Goal: Task Accomplishment & Management: Complete application form

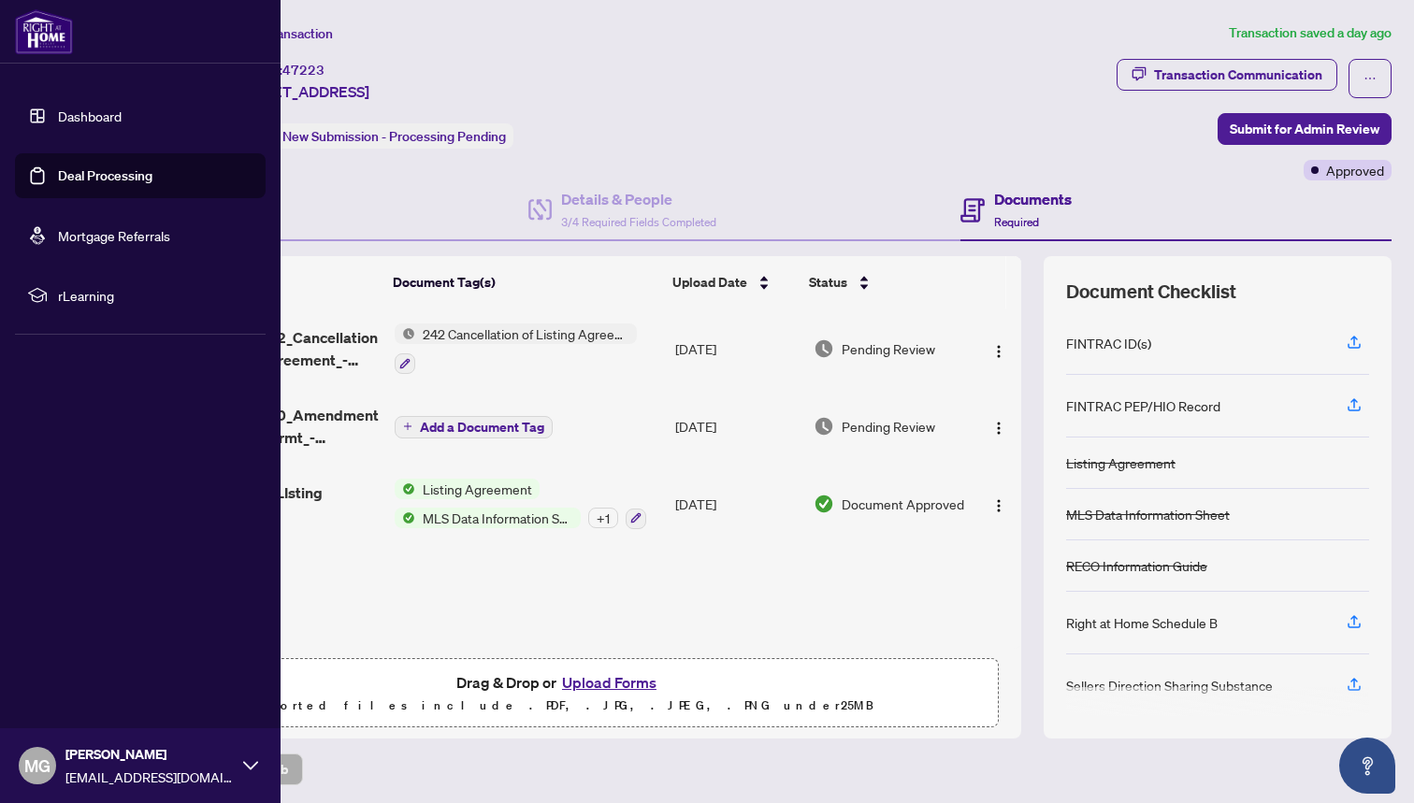
click at [42, 45] on img at bounding box center [44, 31] width 58 height 45
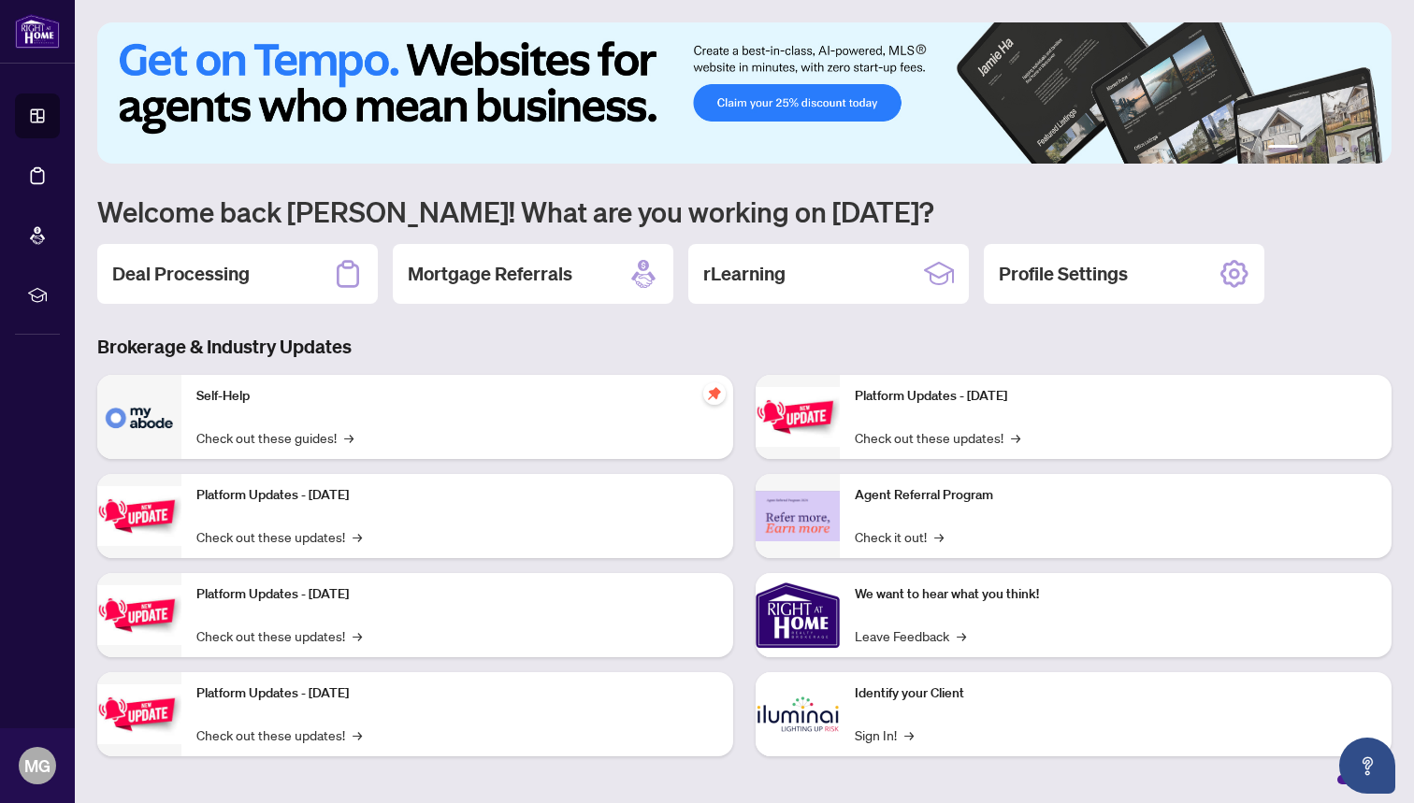
click at [405, 157] on img at bounding box center [744, 92] width 1294 height 141
click at [198, 277] on h2 "Deal Processing" at bounding box center [180, 274] width 137 height 26
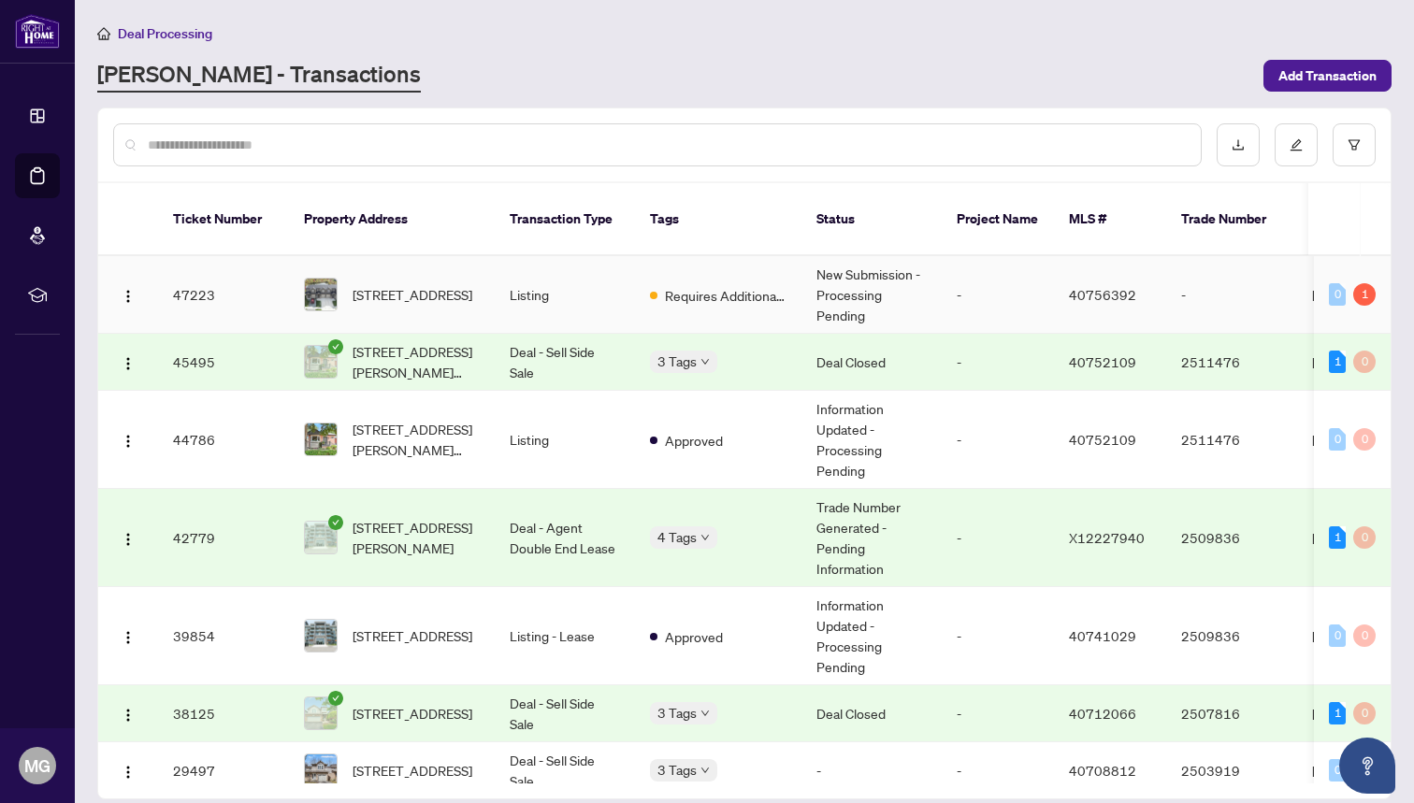
click at [586, 271] on td "Listing" at bounding box center [565, 295] width 140 height 78
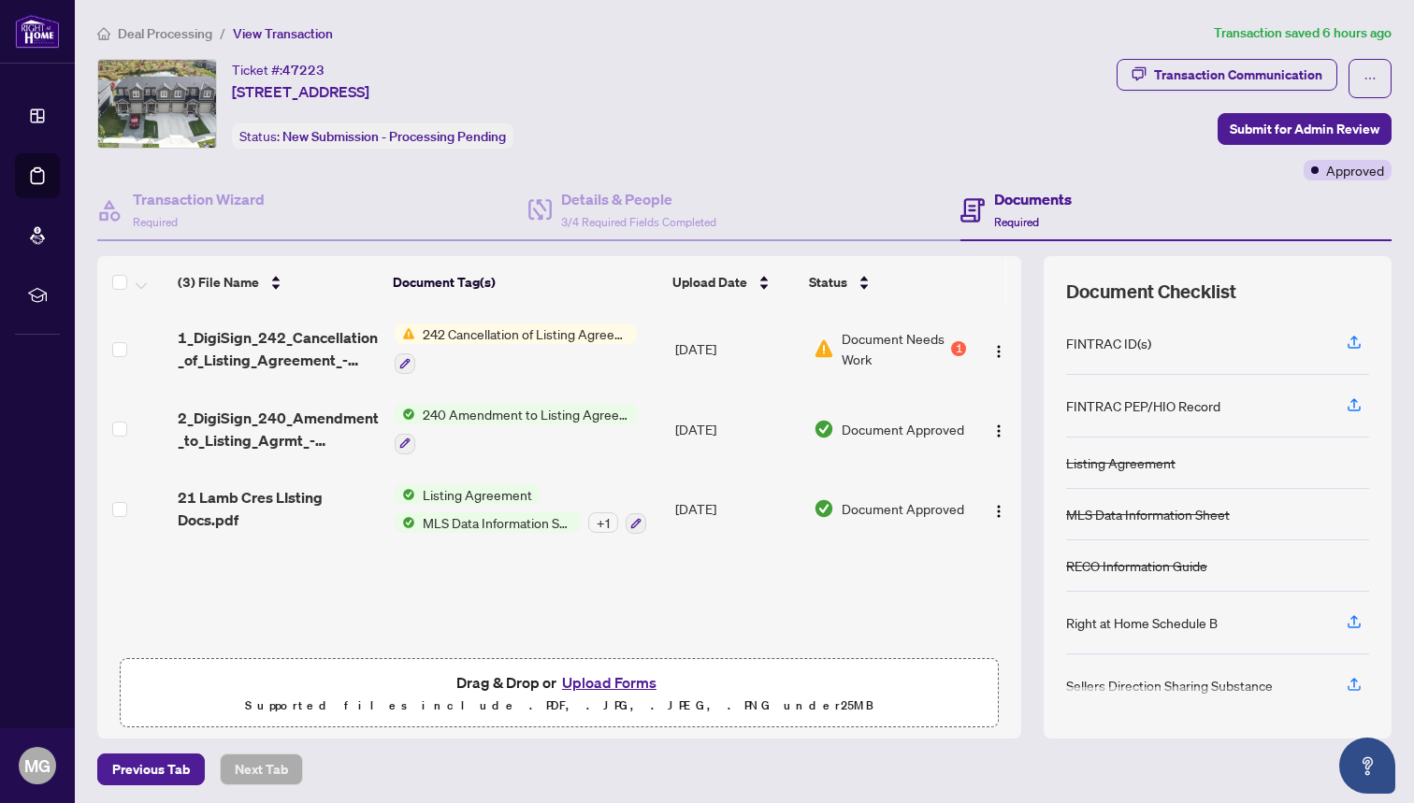
click at [579, 334] on span "242 Cancellation of Listing Agreement - Authority to Offer for Sale" at bounding box center [526, 334] width 222 height 21
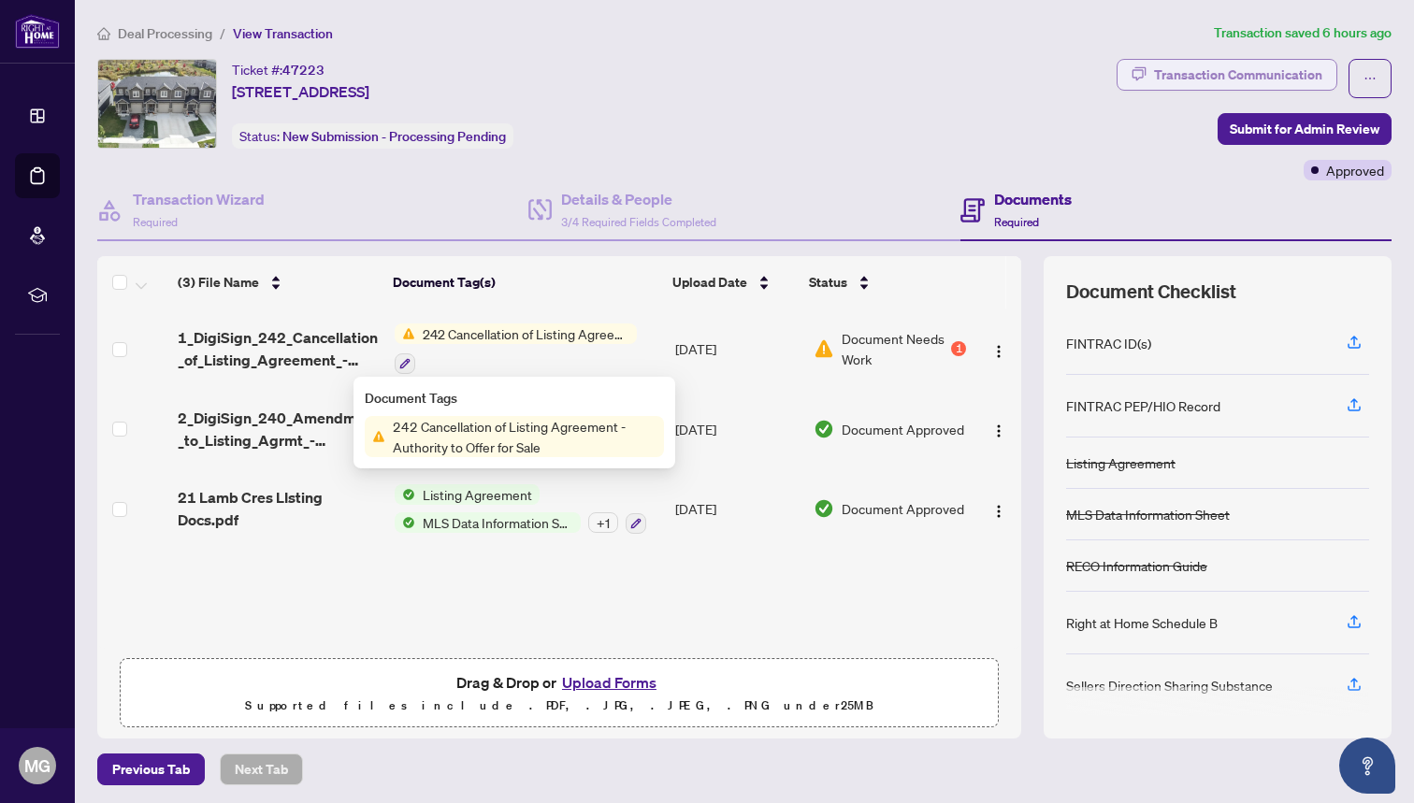
click at [1179, 76] on div "Transaction Communication" at bounding box center [1238, 75] width 168 height 30
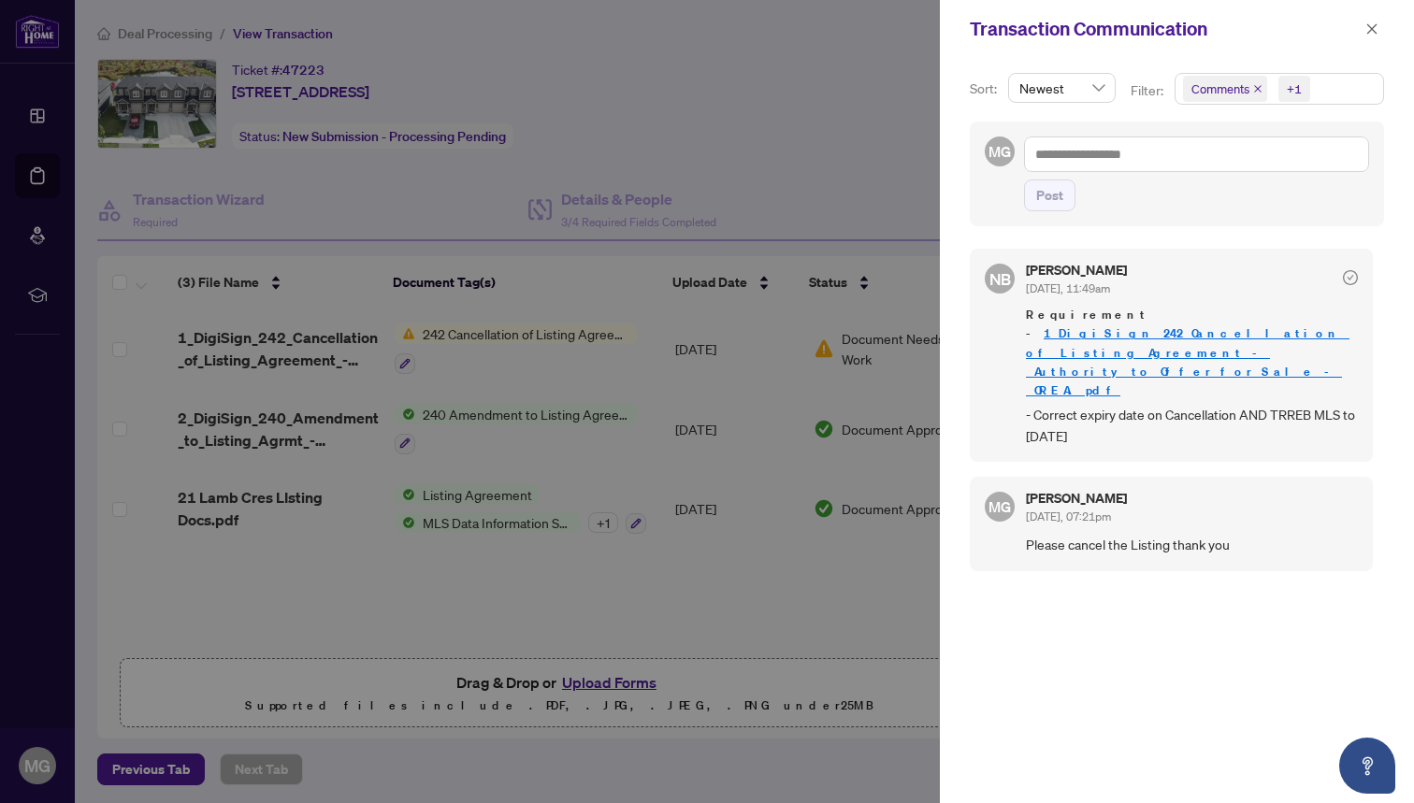
click at [1123, 343] on span "Requirement - 1_DigiSign_242_Cancellation_of_Listing_Agreement_-_Authority_to_O…" at bounding box center [1192, 353] width 332 height 94
click at [1123, 335] on link "1_DigiSign_242_Cancellation_of_Listing_Agreement_-_Authority_to_Offer_for_Sale_…" at bounding box center [1188, 361] width 324 height 72
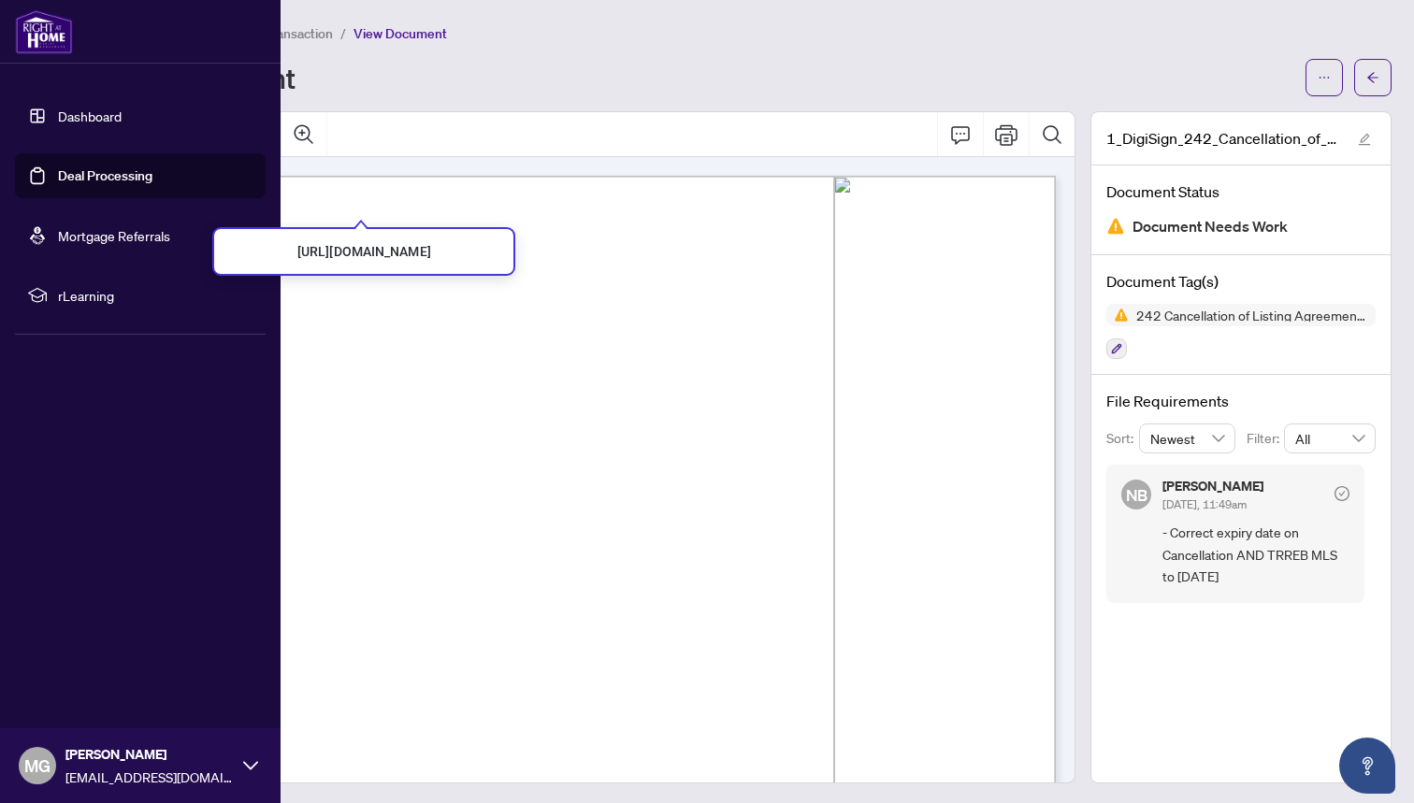
click at [8, 120] on ul "Dashboard Deal Processing Mortgage Referrals rLearning" at bounding box center [140, 206] width 281 height 254
click at [89, 116] on link "Dashboard" at bounding box center [90, 116] width 64 height 17
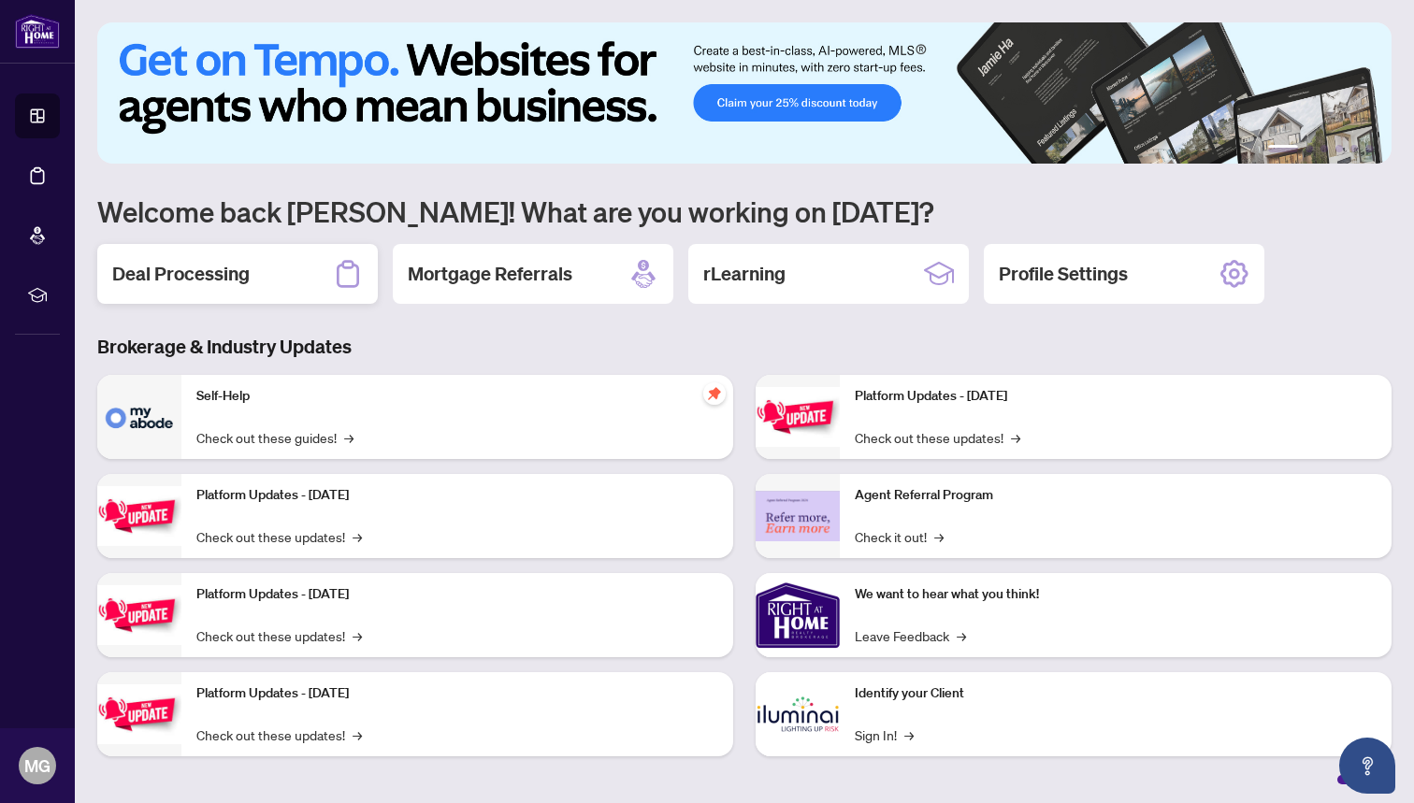
click at [264, 272] on div "Deal Processing" at bounding box center [237, 274] width 281 height 60
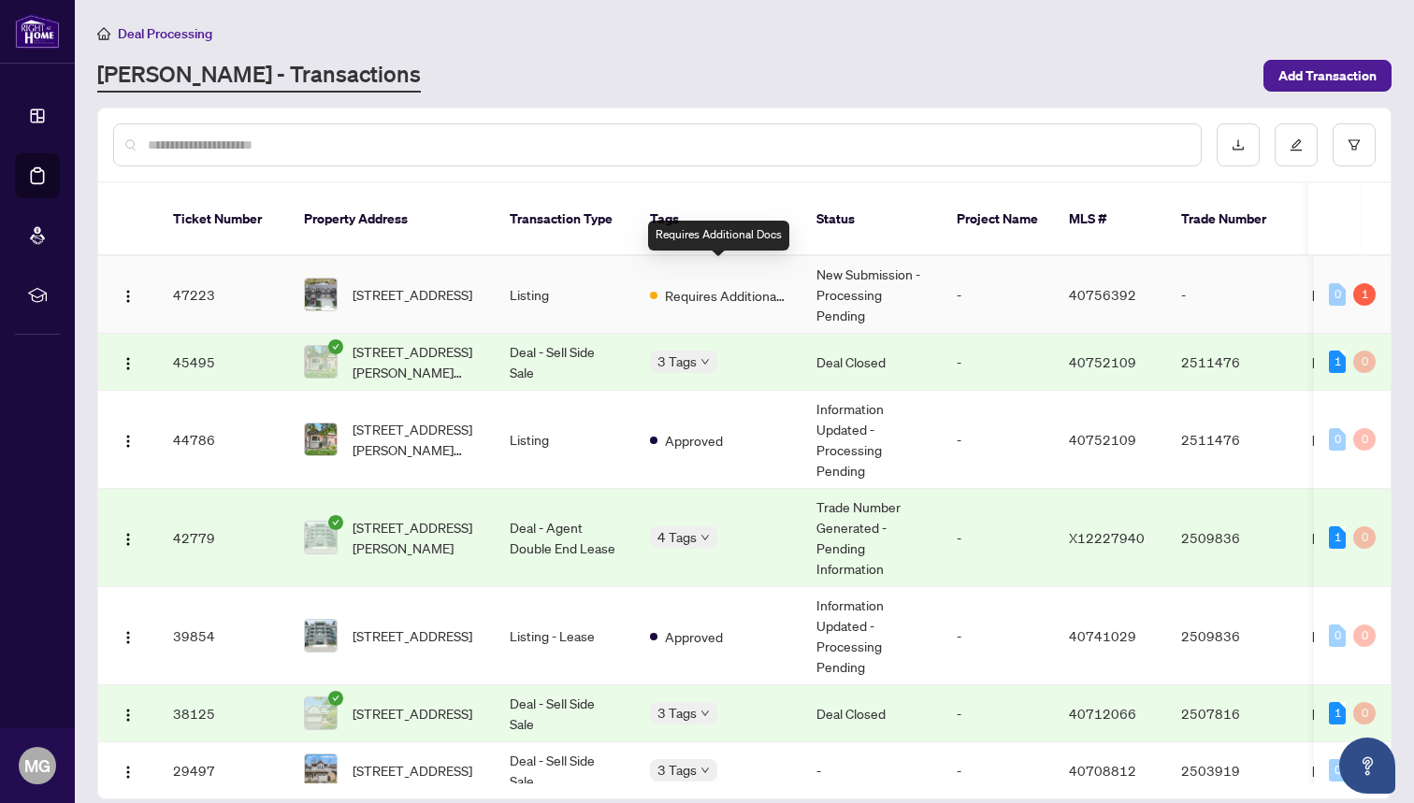
click at [653, 283] on div "Requires Additional Docs" at bounding box center [718, 294] width 137 height 22
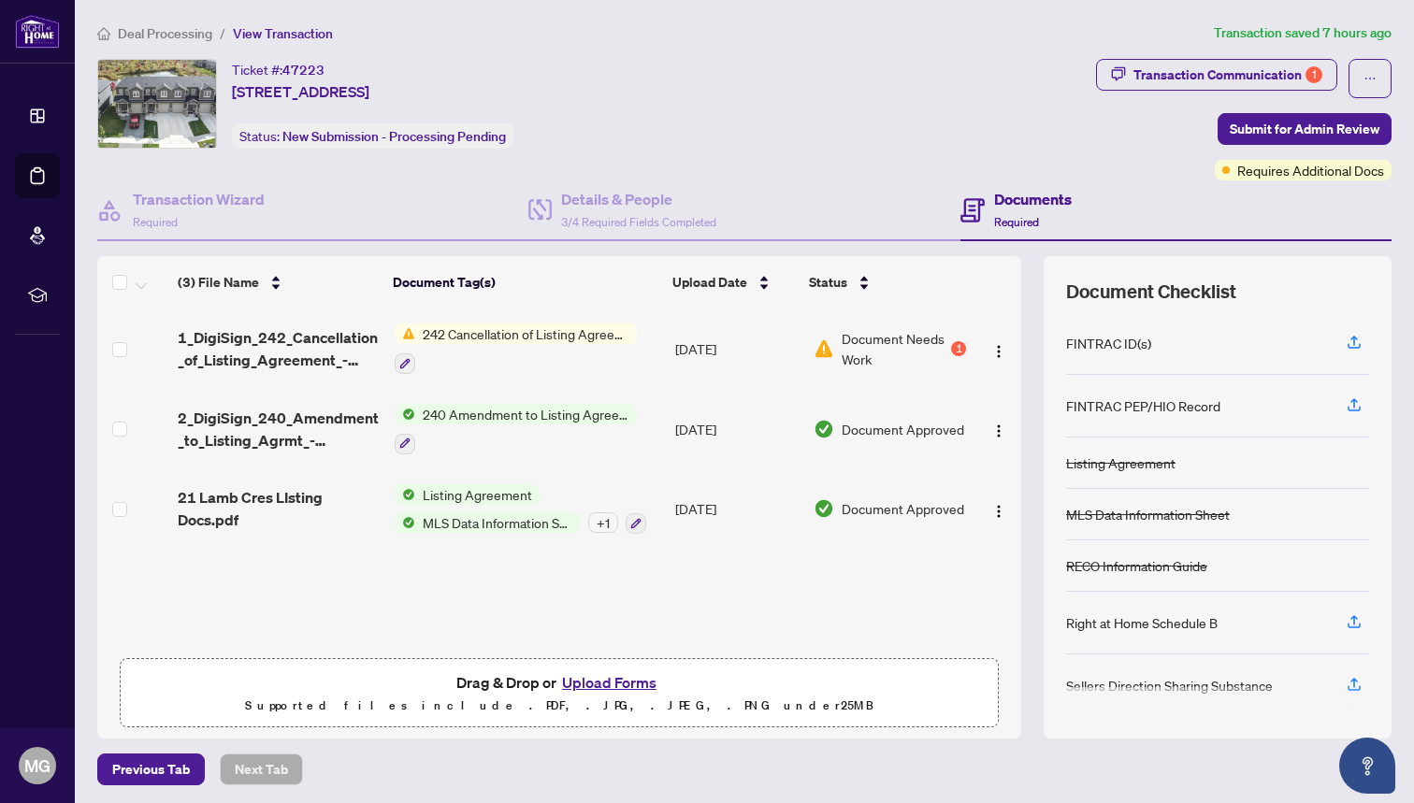
click at [591, 680] on button "Upload Forms" at bounding box center [610, 683] width 106 height 24
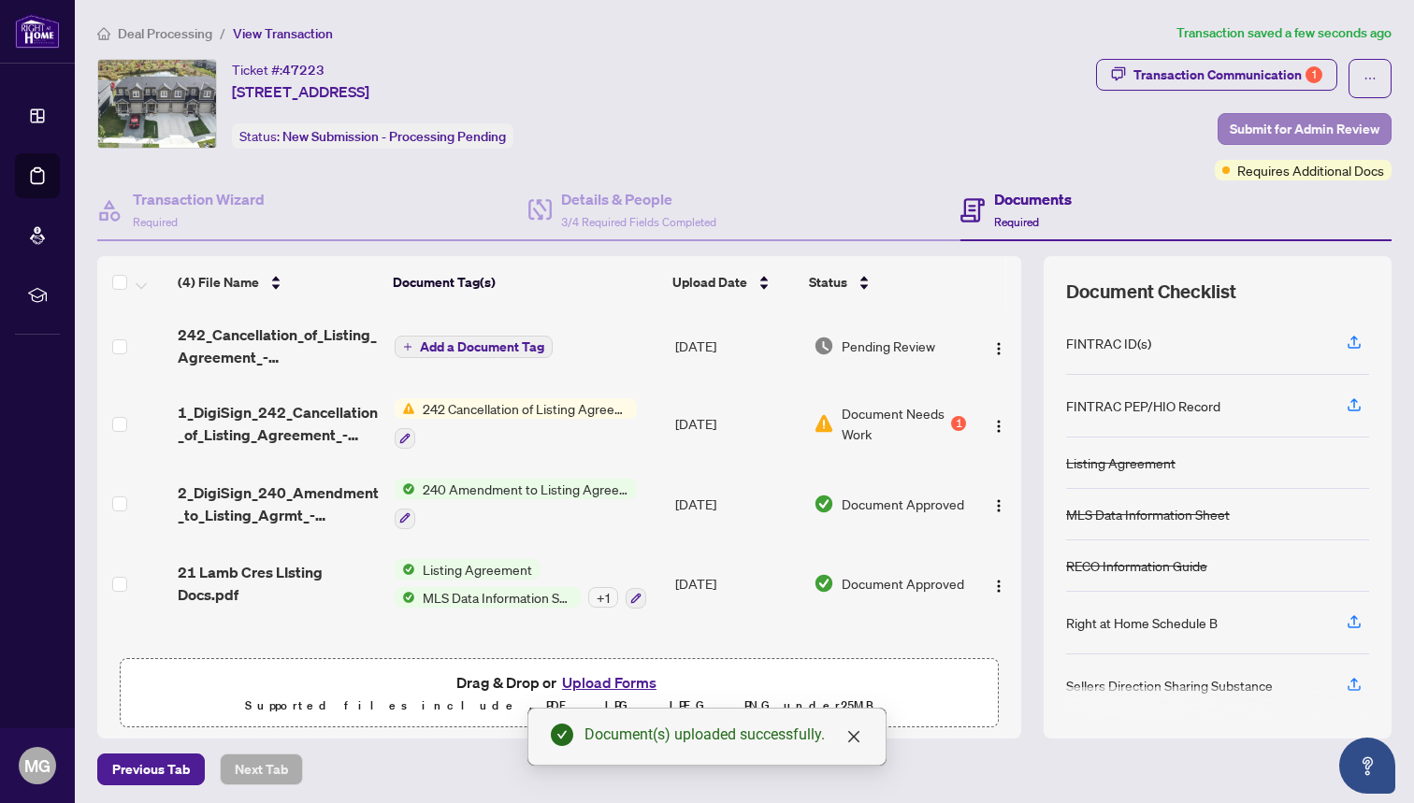
click at [1274, 130] on span "Submit for Admin Review" at bounding box center [1305, 129] width 150 height 30
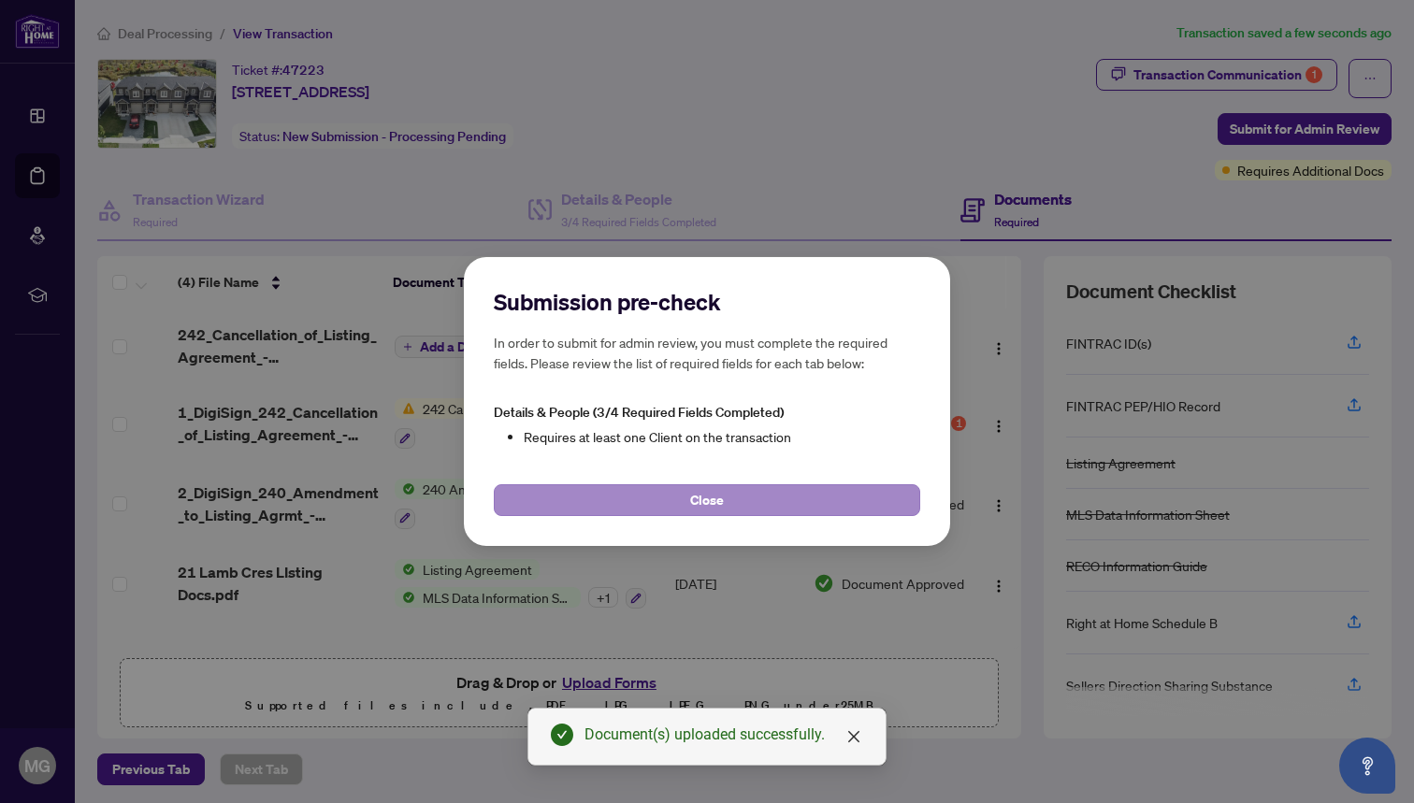
click at [877, 494] on button "Close" at bounding box center [707, 501] width 427 height 32
